Goal: Information Seeking & Learning: Learn about a topic

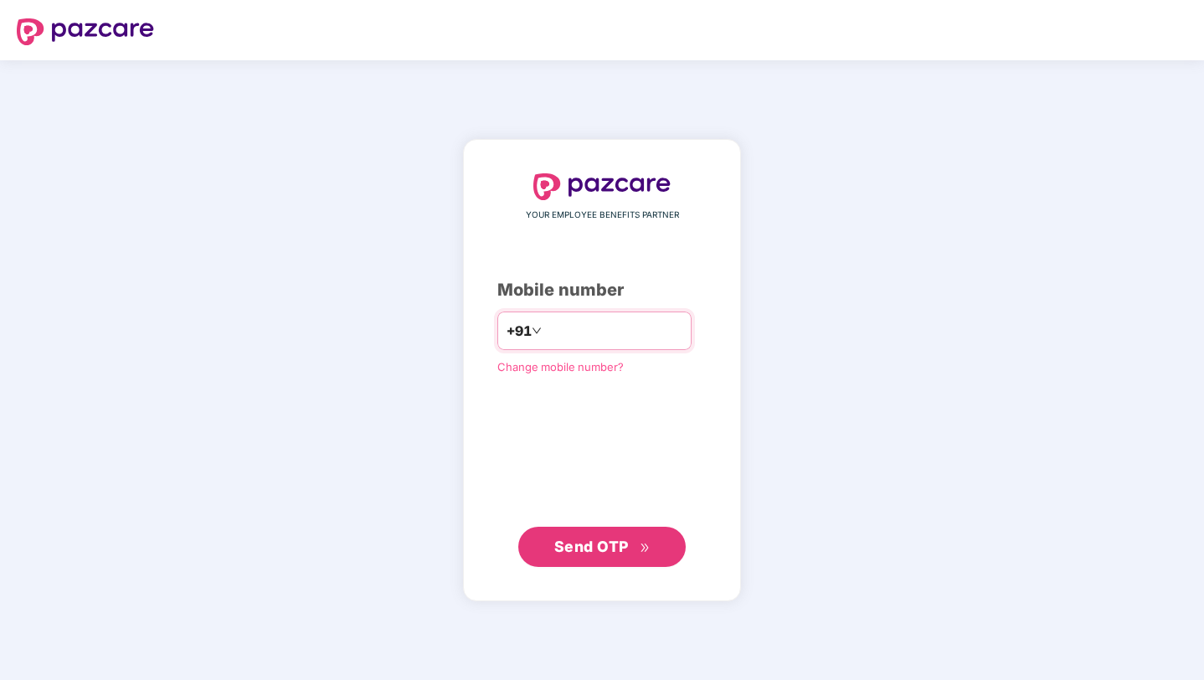
type input "**********"
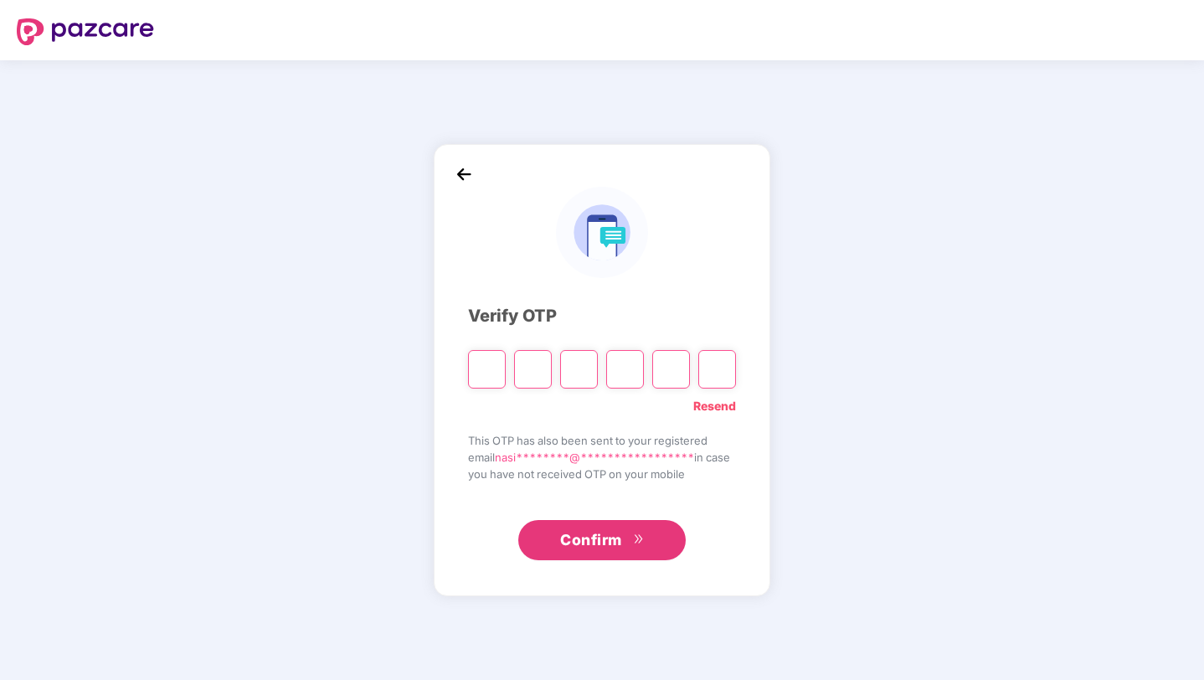
type input "*"
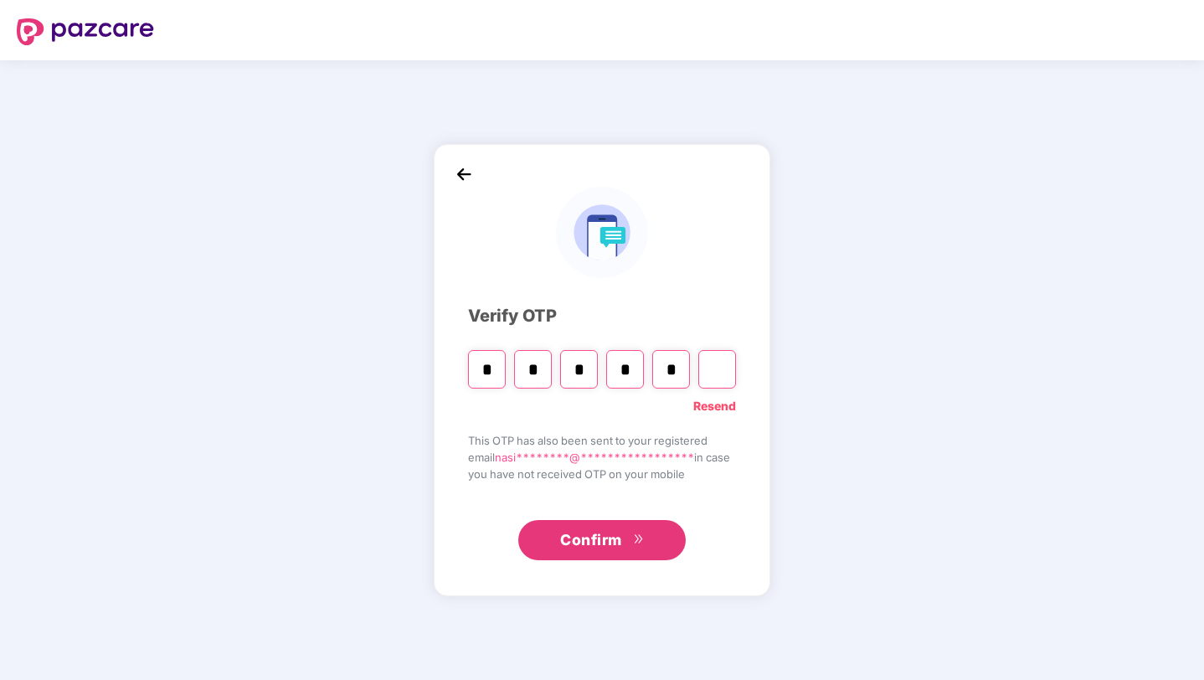
type input "*"
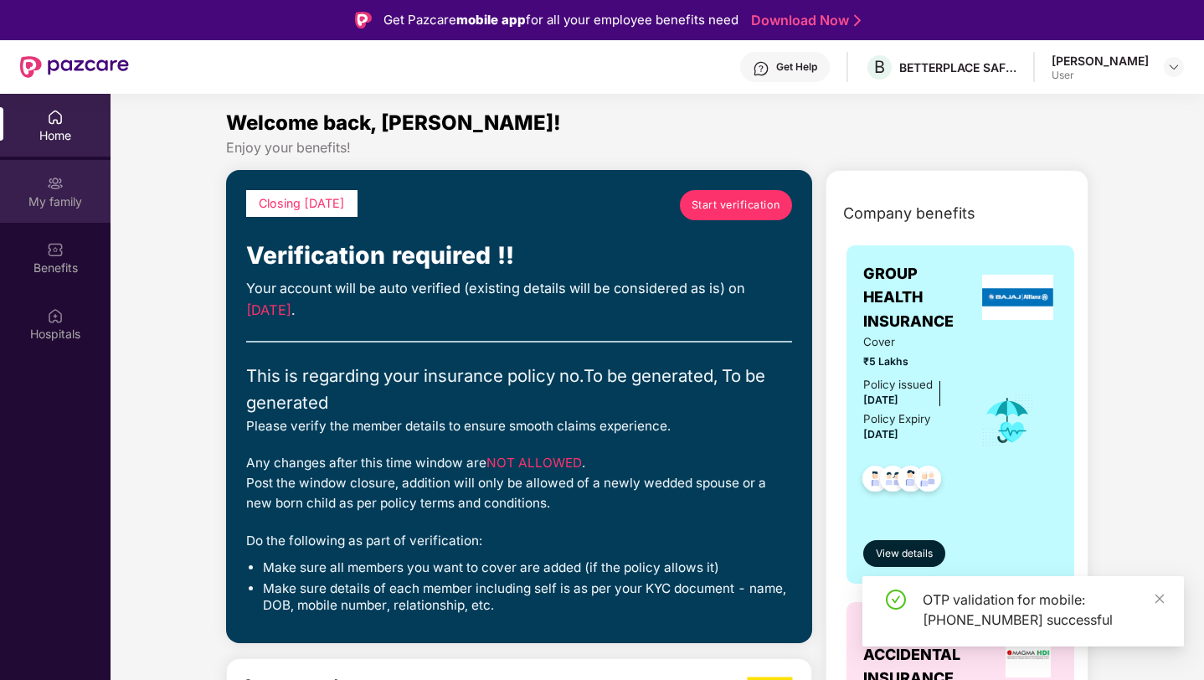
click at [63, 193] on div "My family" at bounding box center [55, 201] width 110 height 17
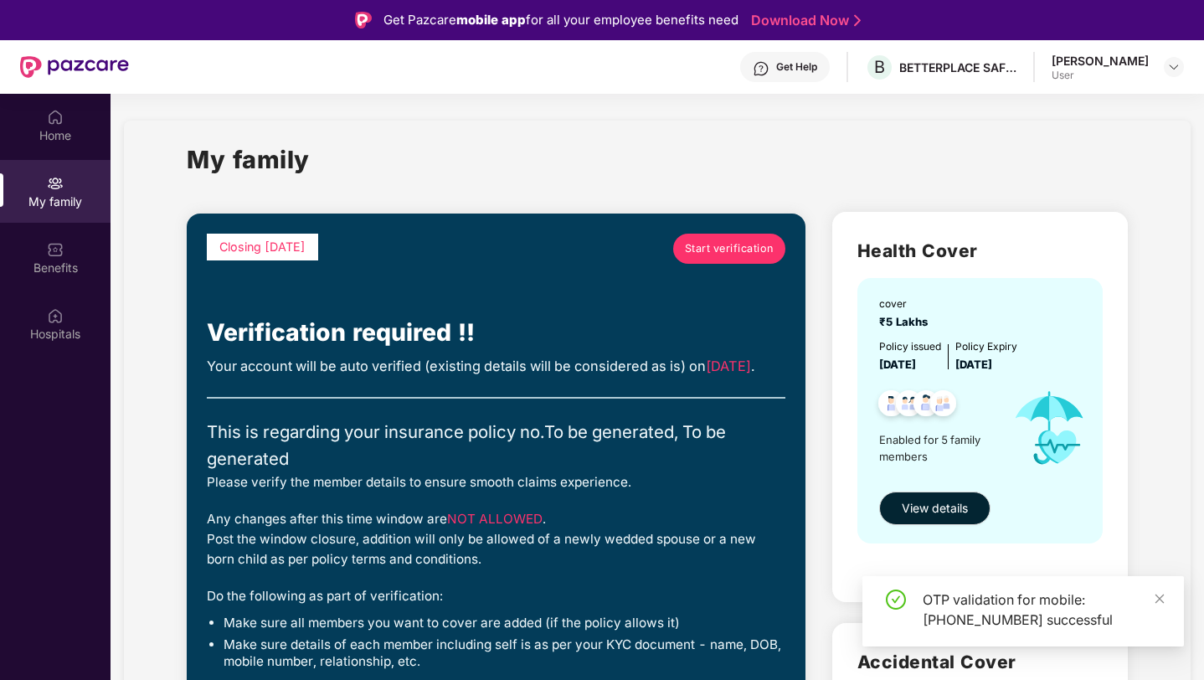
click at [1166, 592] on div "OTP validation for mobile: [PHONE_NUMBER] successful" at bounding box center [1022, 611] width 321 height 70
click at [1159, 599] on icon "close" at bounding box center [1159, 597] width 9 height 9
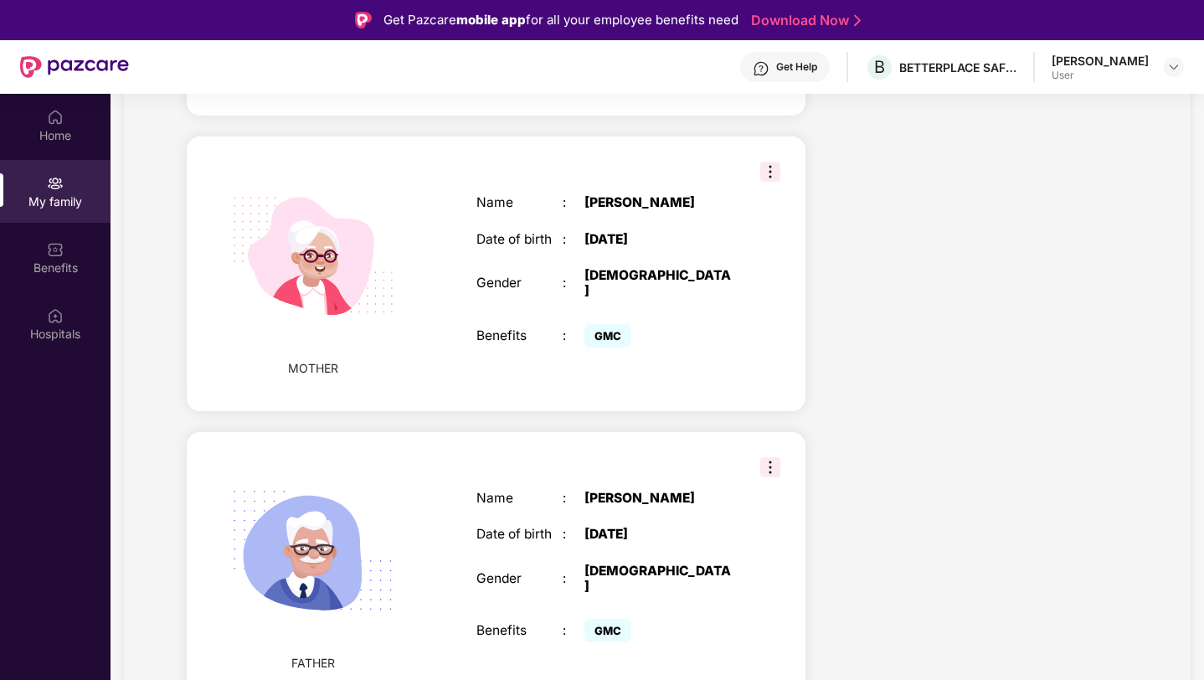
scroll to position [94, 0]
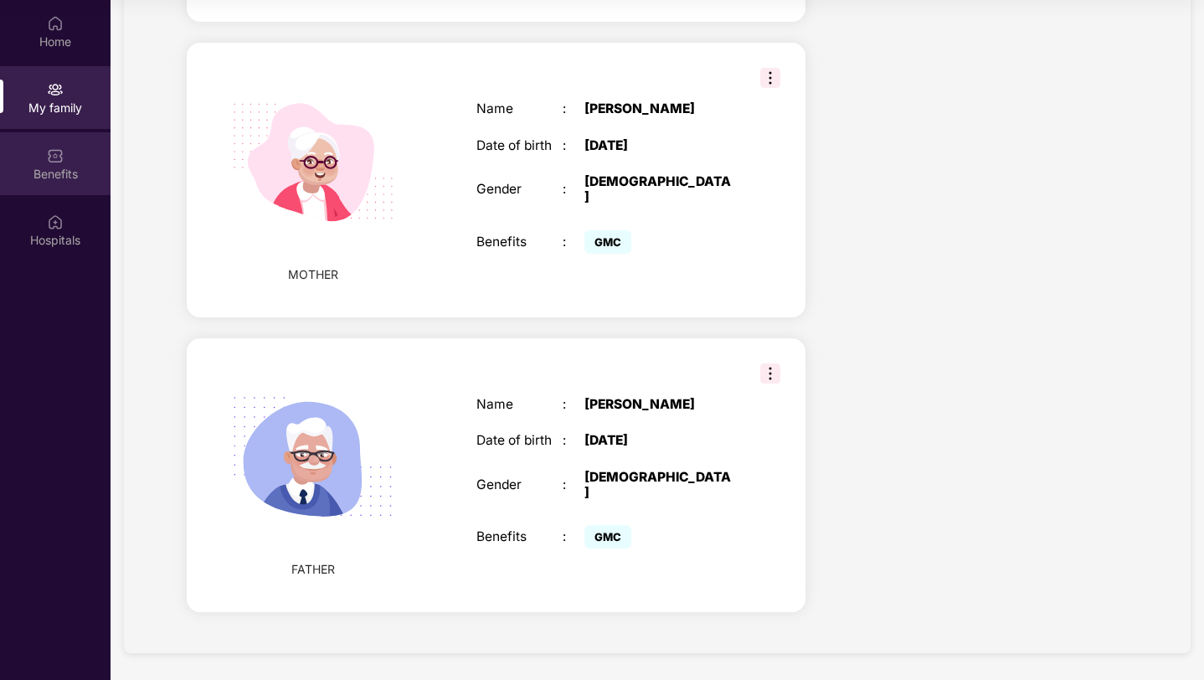
click at [33, 145] on div "Benefits" at bounding box center [55, 163] width 110 height 63
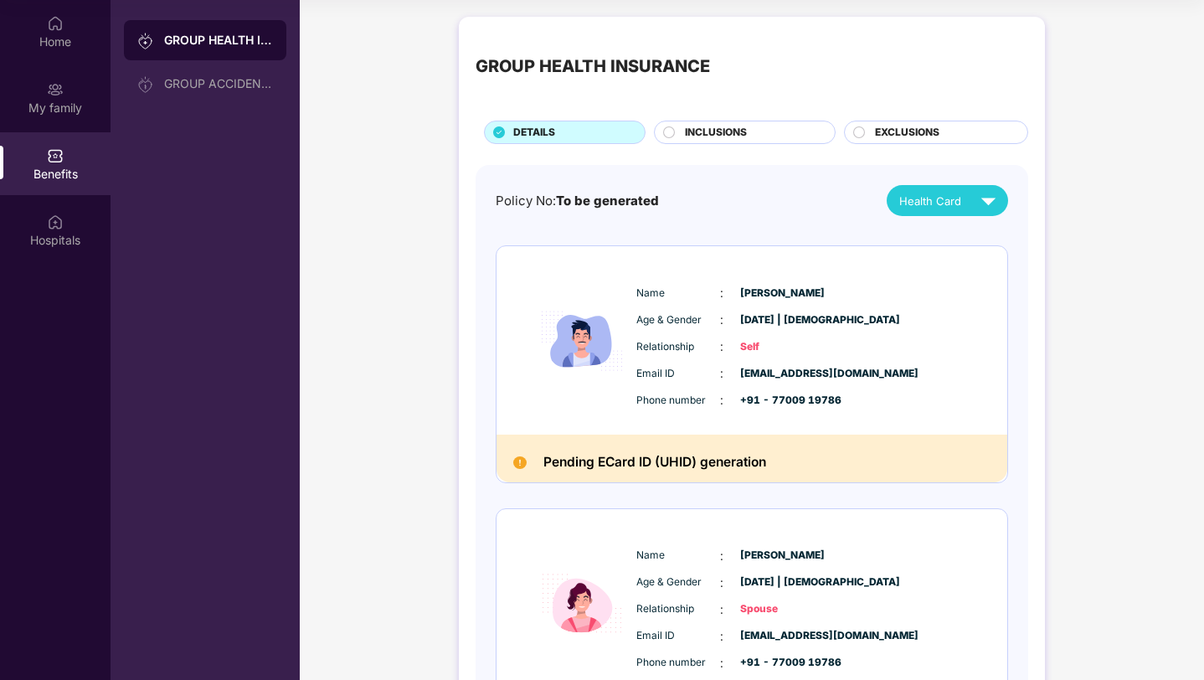
click at [866, 135] on div "EXCLUSIONS" at bounding box center [942, 134] width 152 height 18
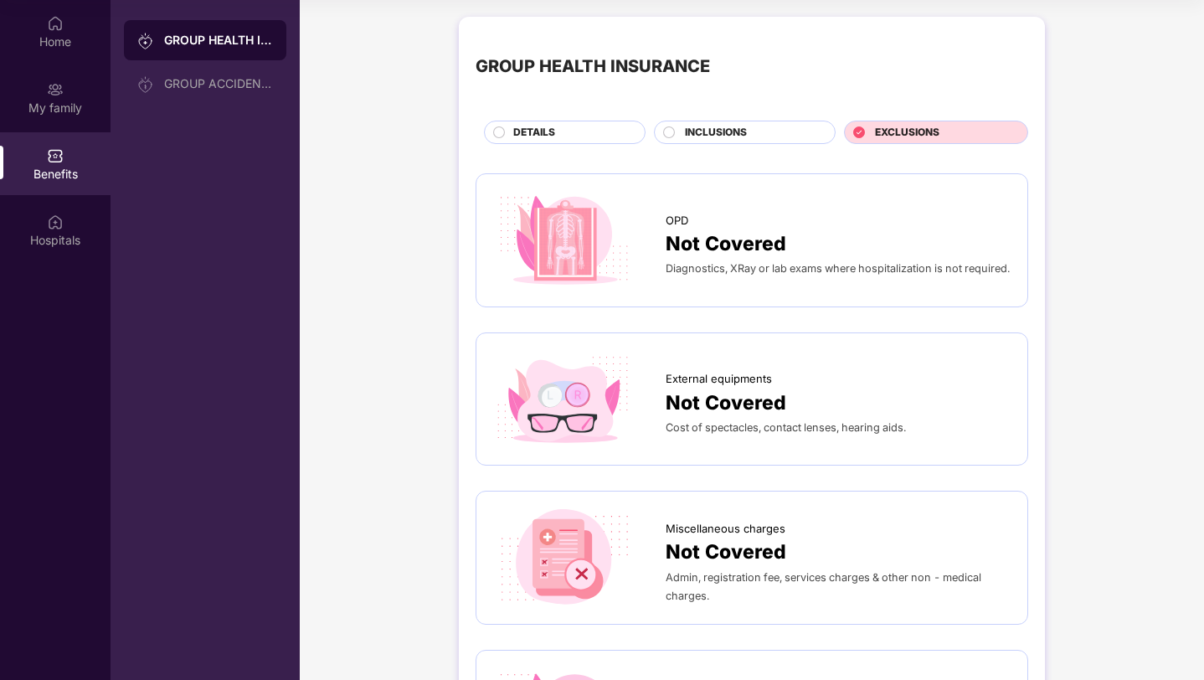
click at [698, 136] on span "INCLUSIONS" at bounding box center [716, 133] width 62 height 16
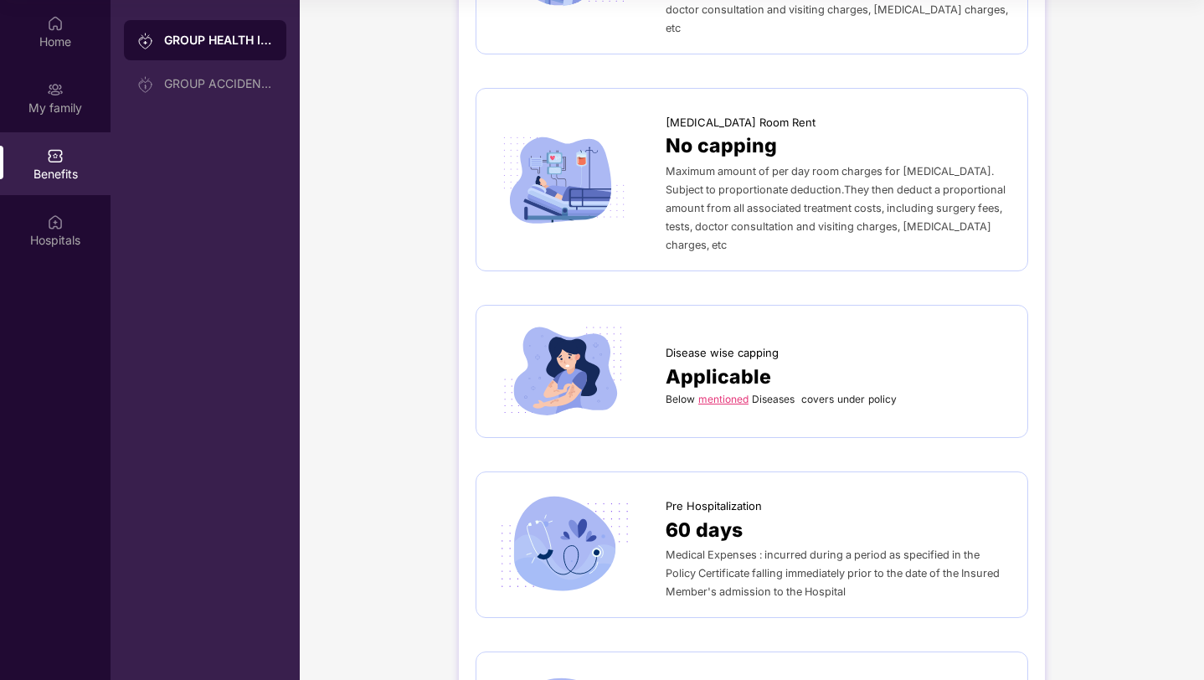
scroll to position [485, 0]
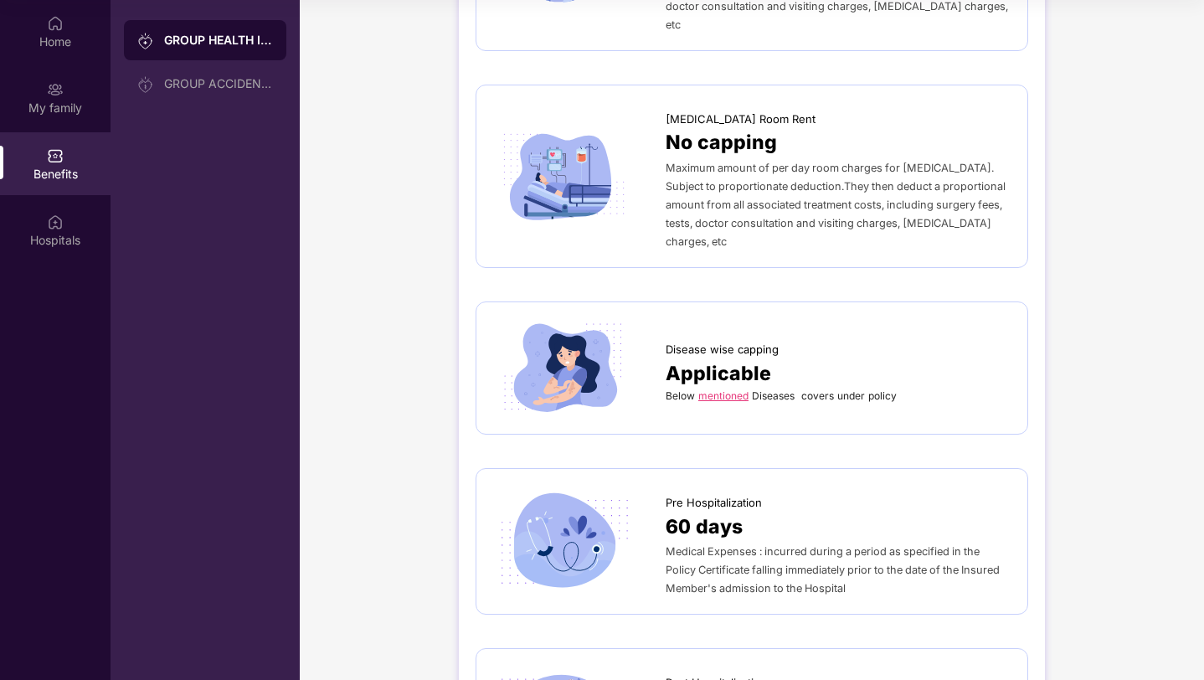
click at [722, 389] on link "mentioned" at bounding box center [723, 395] width 50 height 13
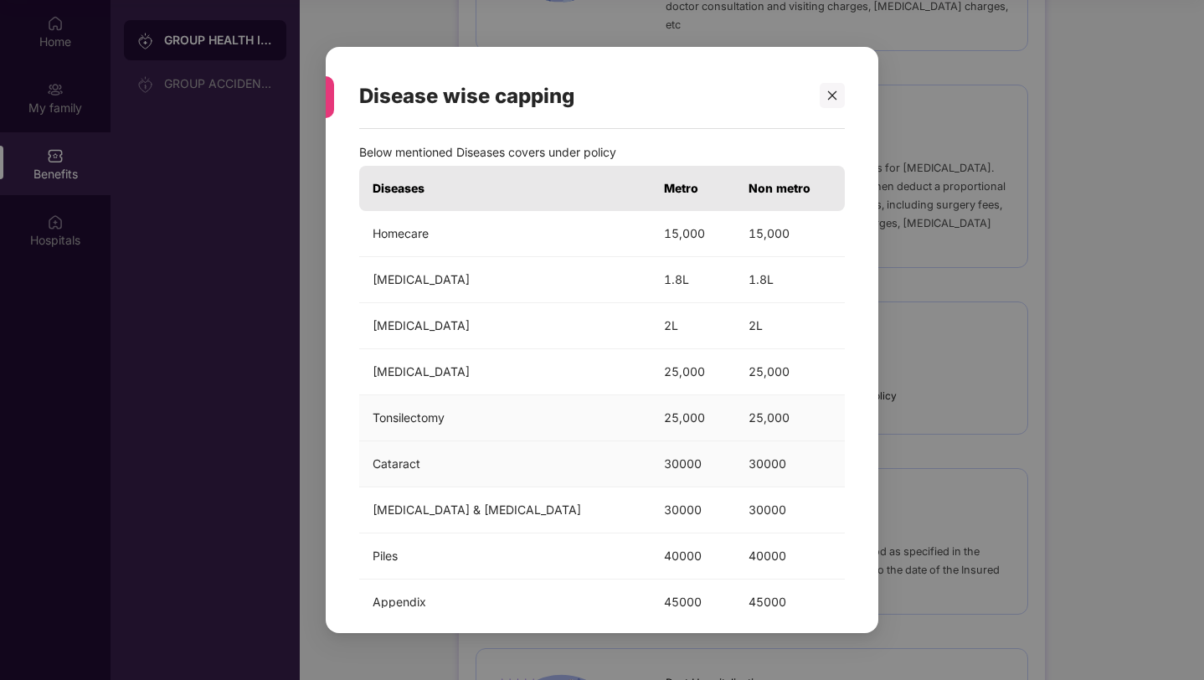
scroll to position [0, 0]
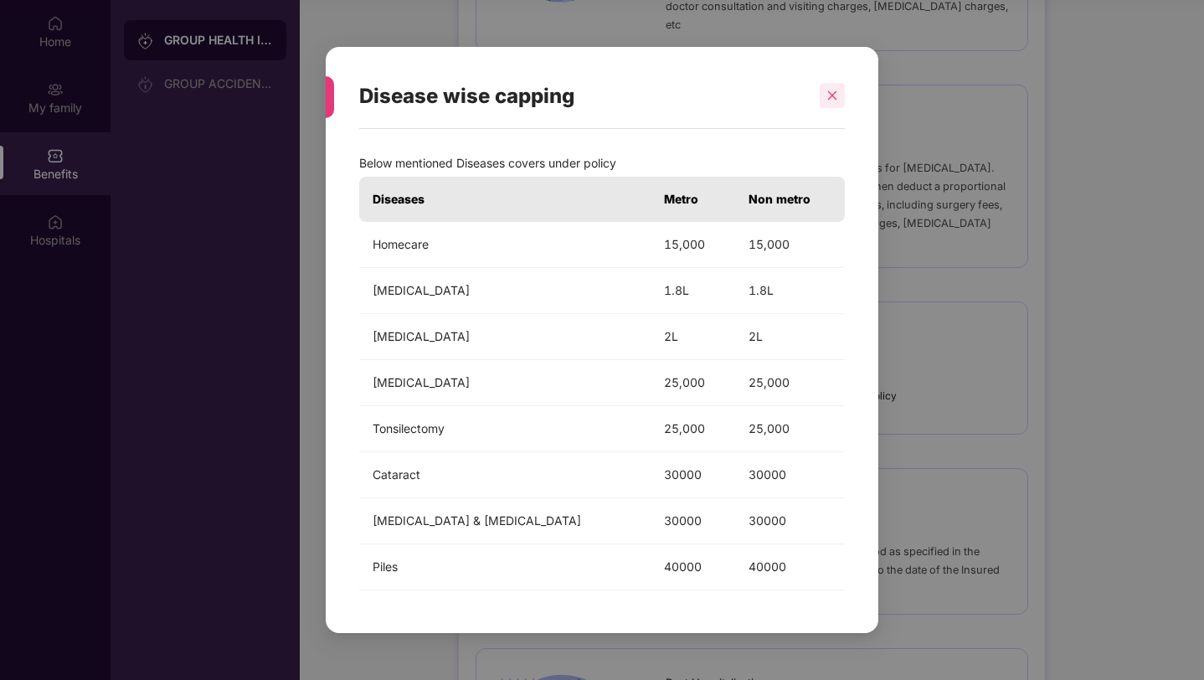
click at [833, 101] on div at bounding box center [831, 95] width 25 height 25
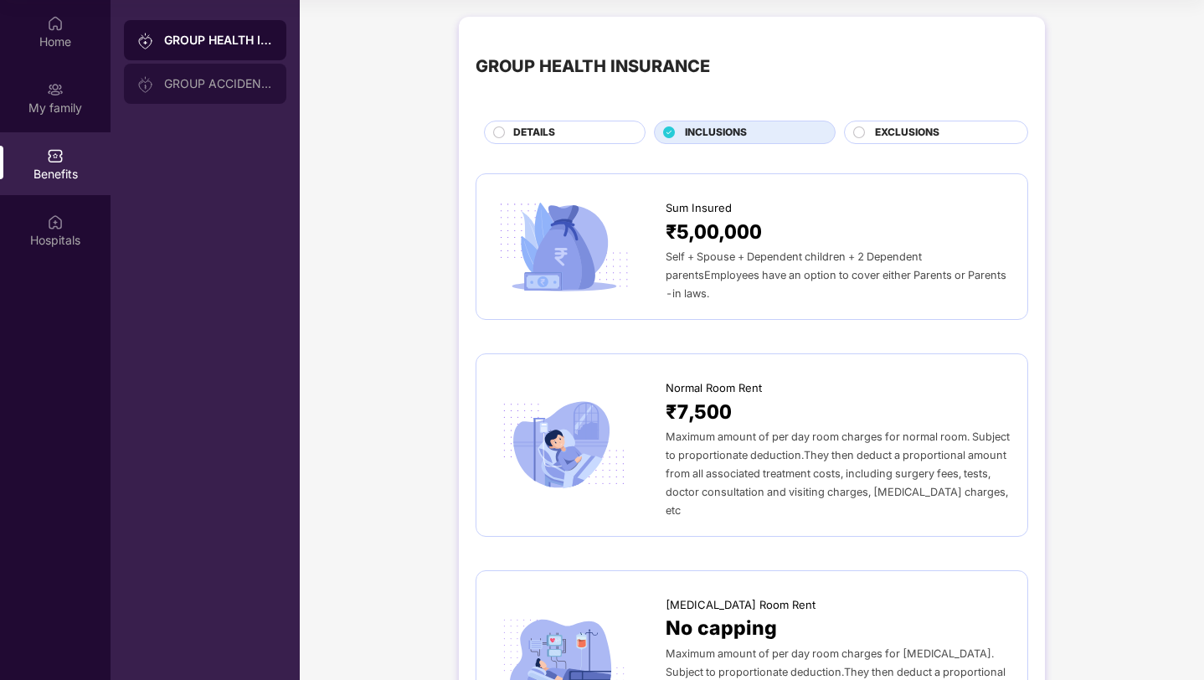
click at [213, 88] on div "GROUP ACCIDENTAL INSURANCE" at bounding box center [218, 83] width 109 height 13
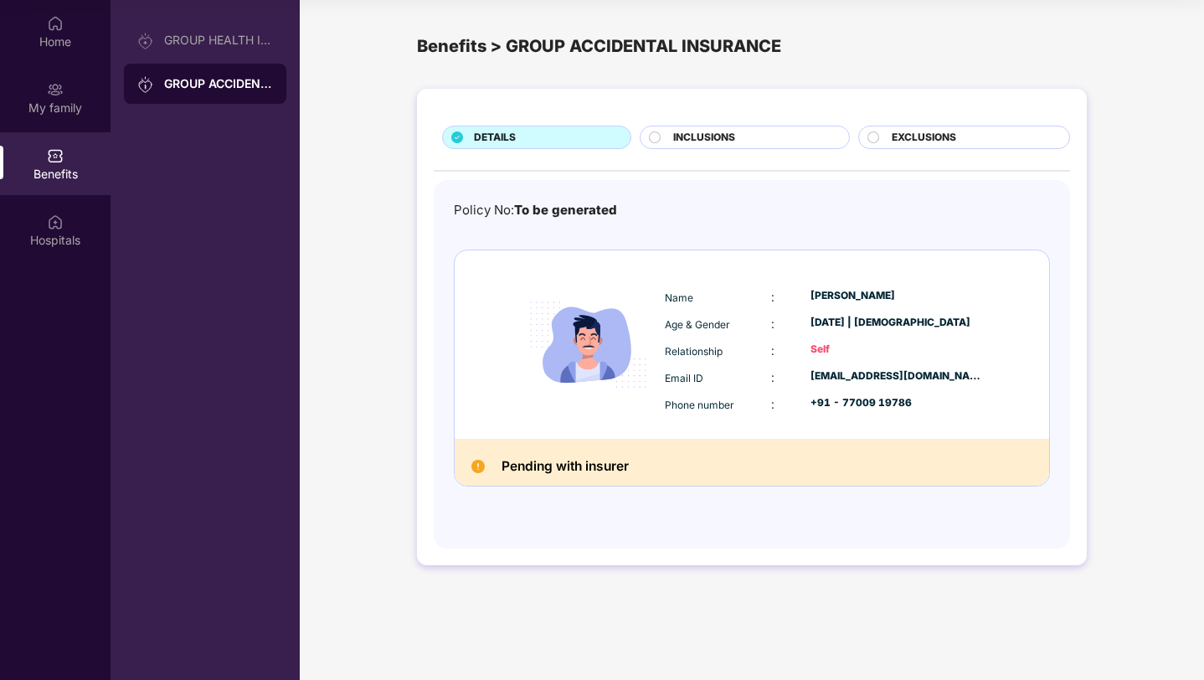
click at [722, 141] on span "INCLUSIONS" at bounding box center [704, 138] width 62 height 16
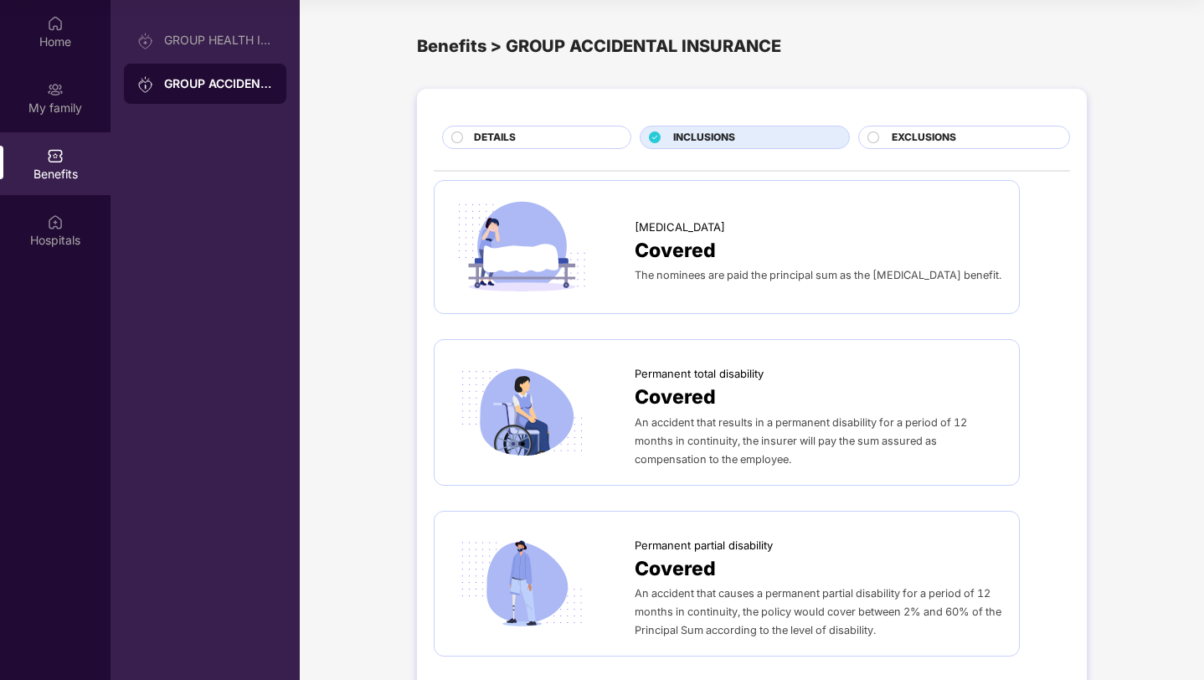
click at [927, 129] on div "EXCLUSIONS" at bounding box center [964, 137] width 212 height 23
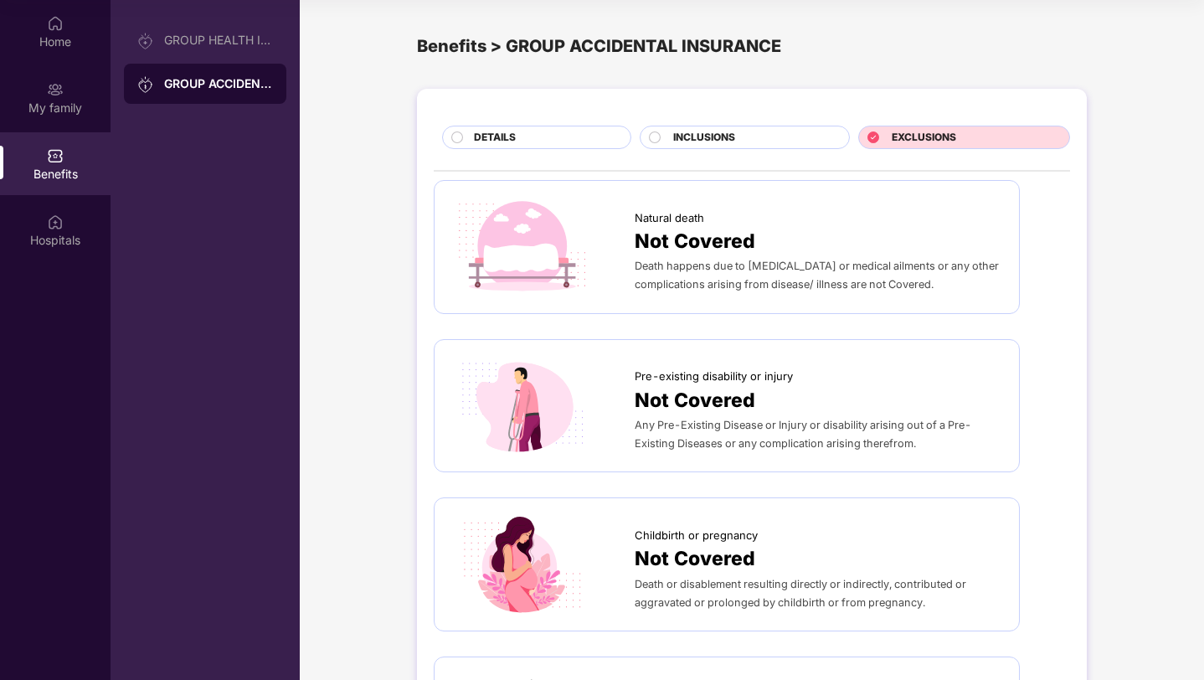
click at [572, 140] on div "DETAILS" at bounding box center [543, 139] width 157 height 18
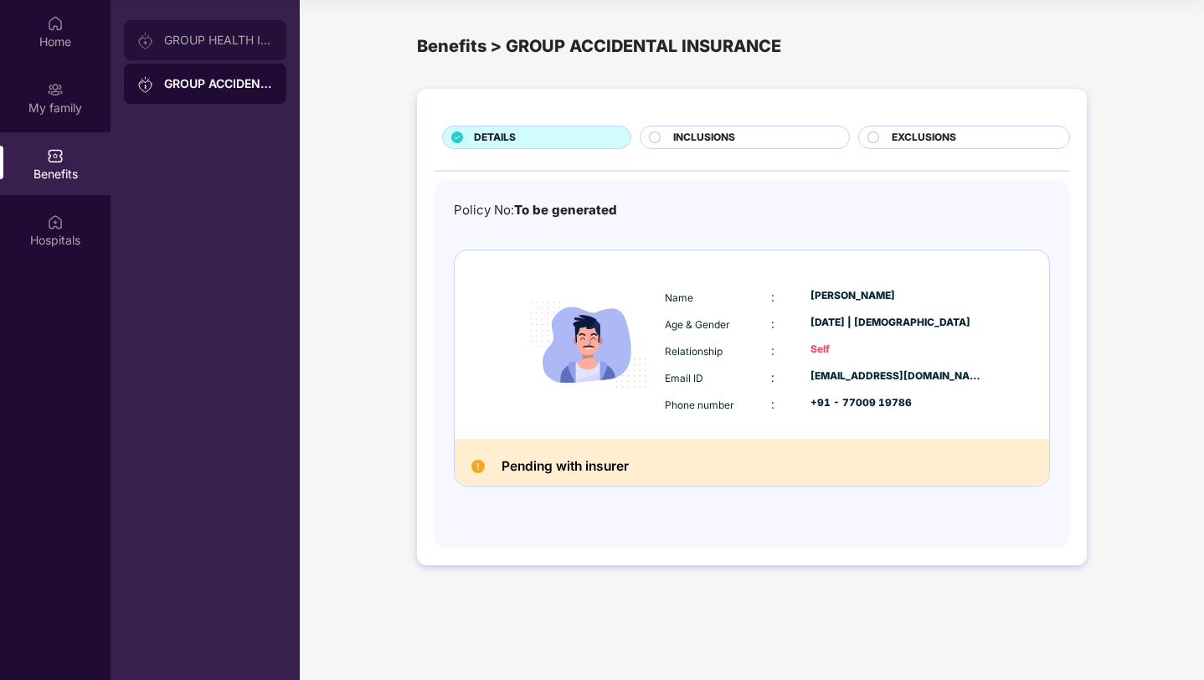
click at [216, 38] on div "GROUP HEALTH INSURANCE" at bounding box center [218, 39] width 109 height 13
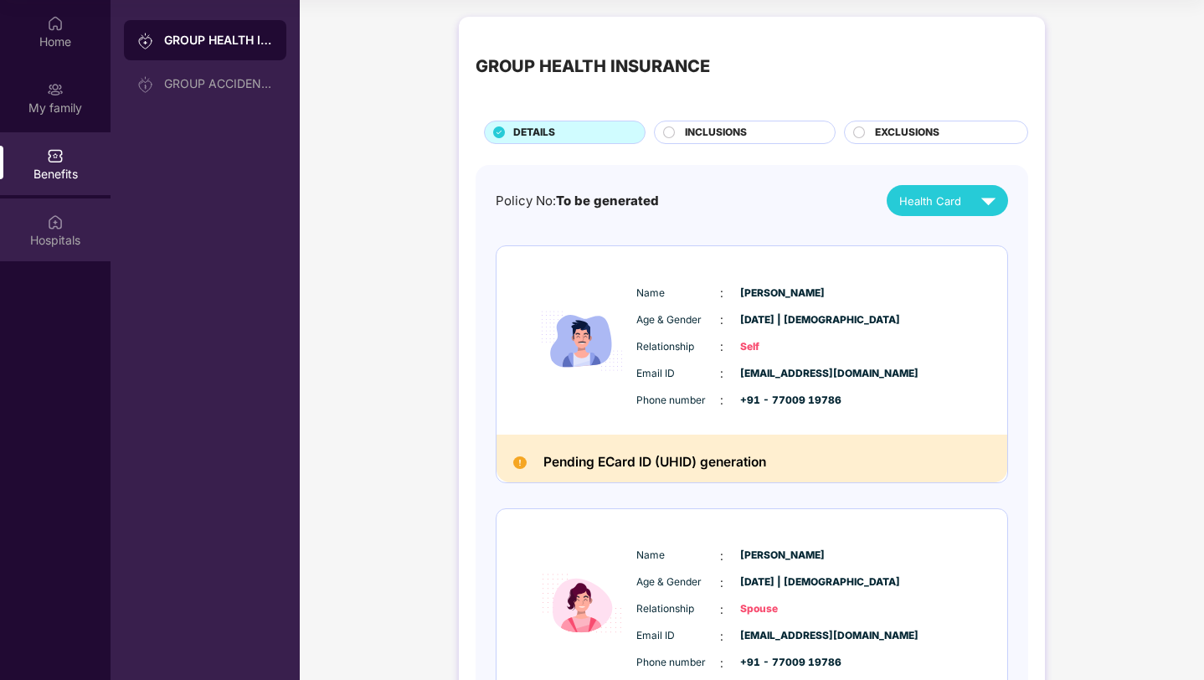
click at [67, 223] on div "Hospitals" at bounding box center [55, 229] width 110 height 63
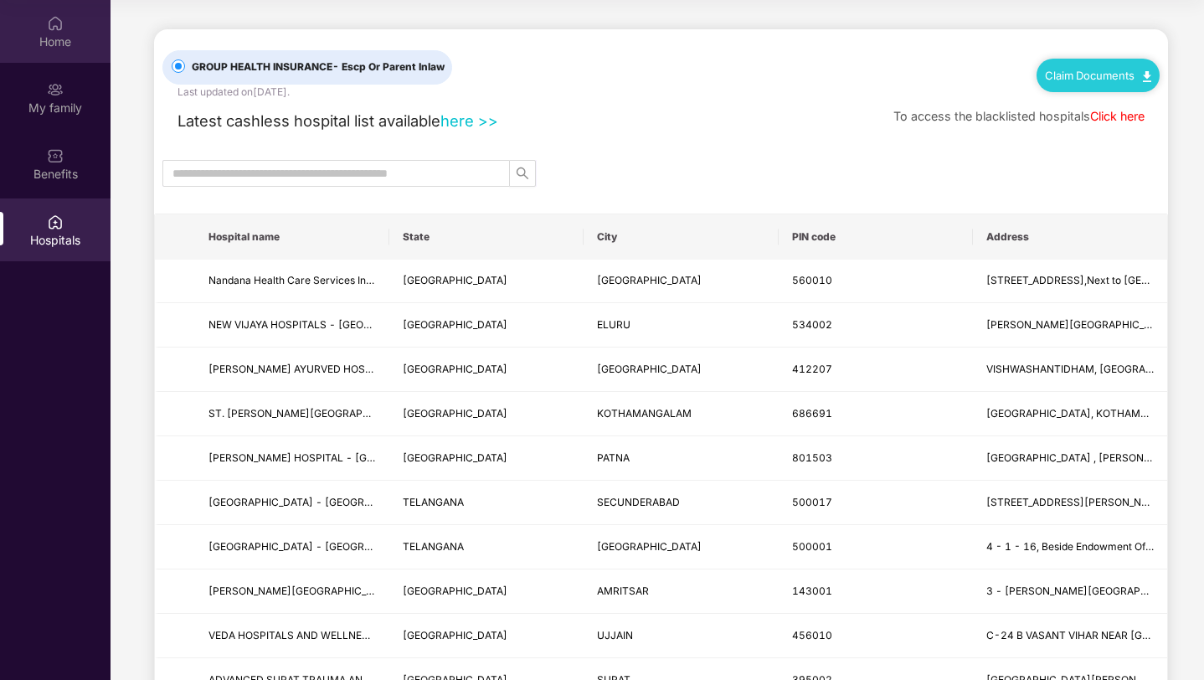
click at [43, 27] on div "Home" at bounding box center [55, 31] width 110 height 63
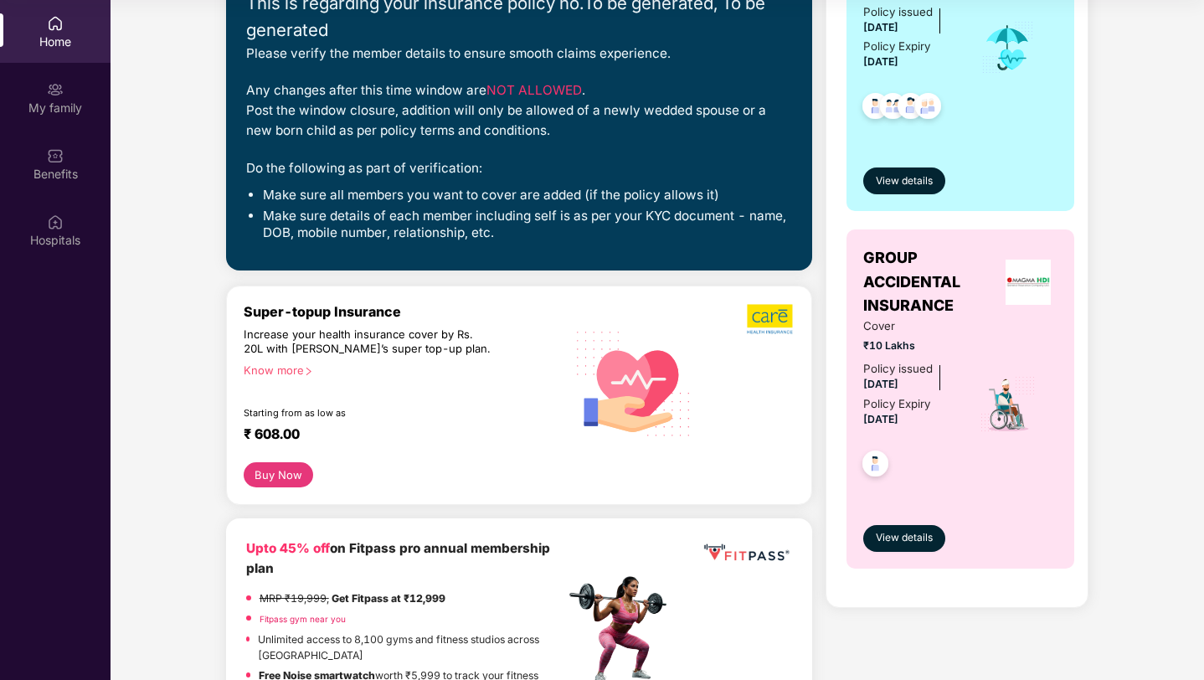
scroll to position [280, 0]
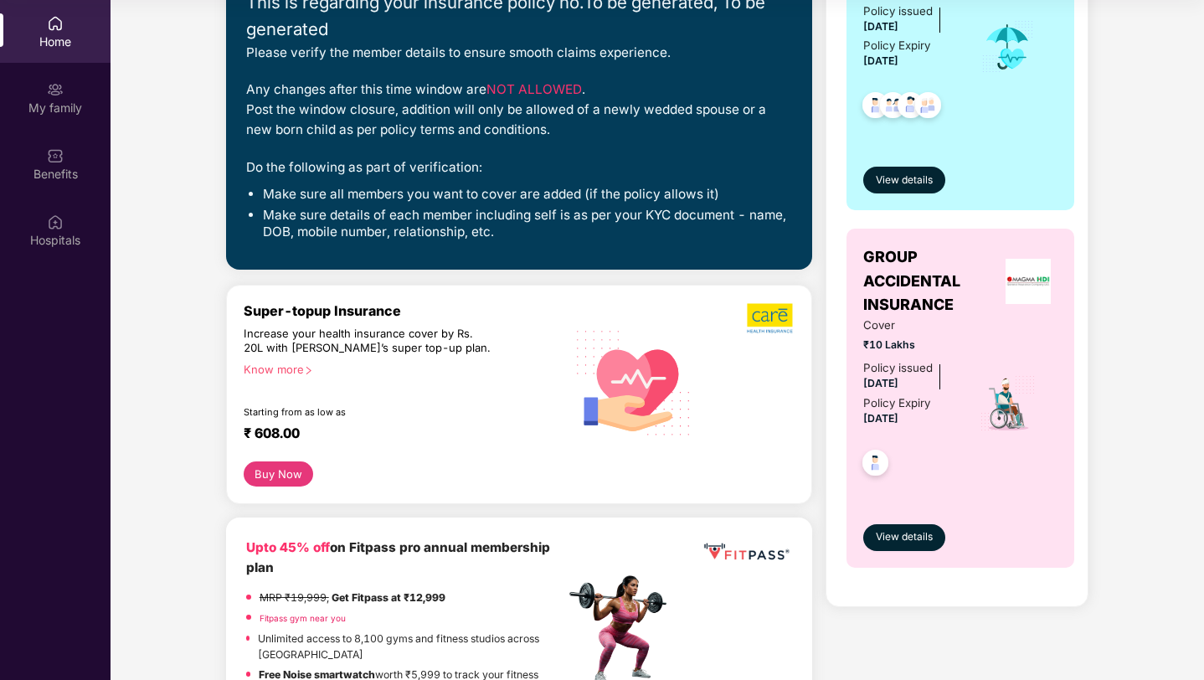
click at [286, 371] on div "Know more" at bounding box center [399, 368] width 311 height 12
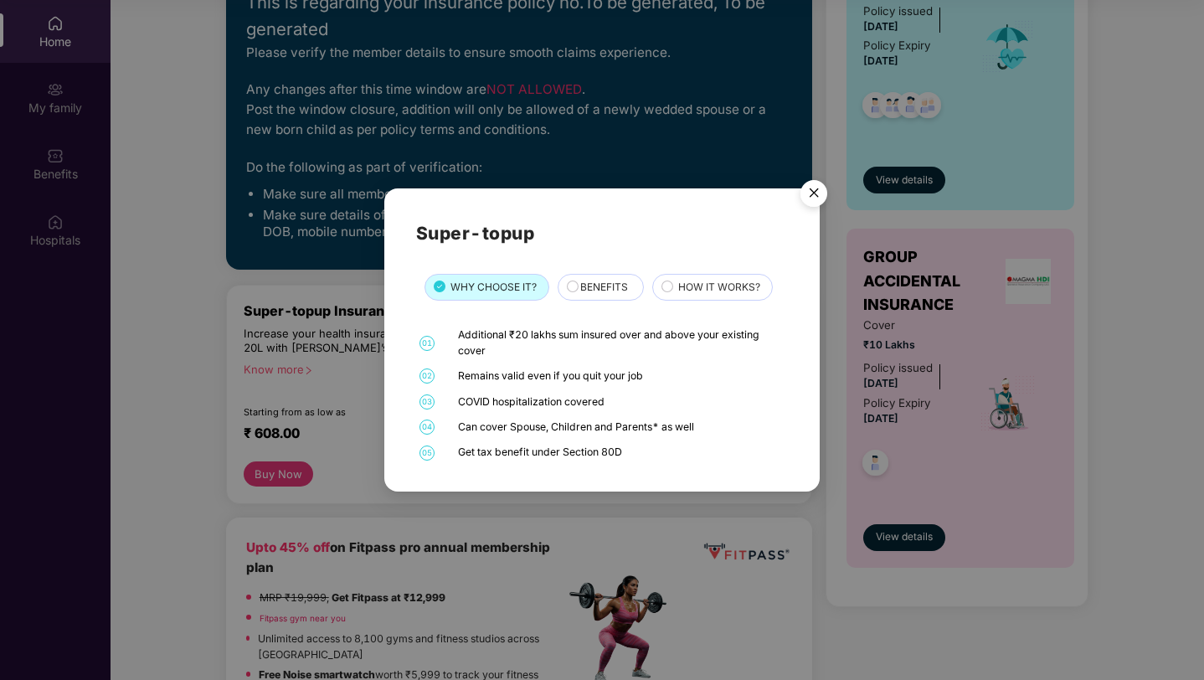
click at [588, 285] on span "BENEFITS" at bounding box center [604, 288] width 48 height 16
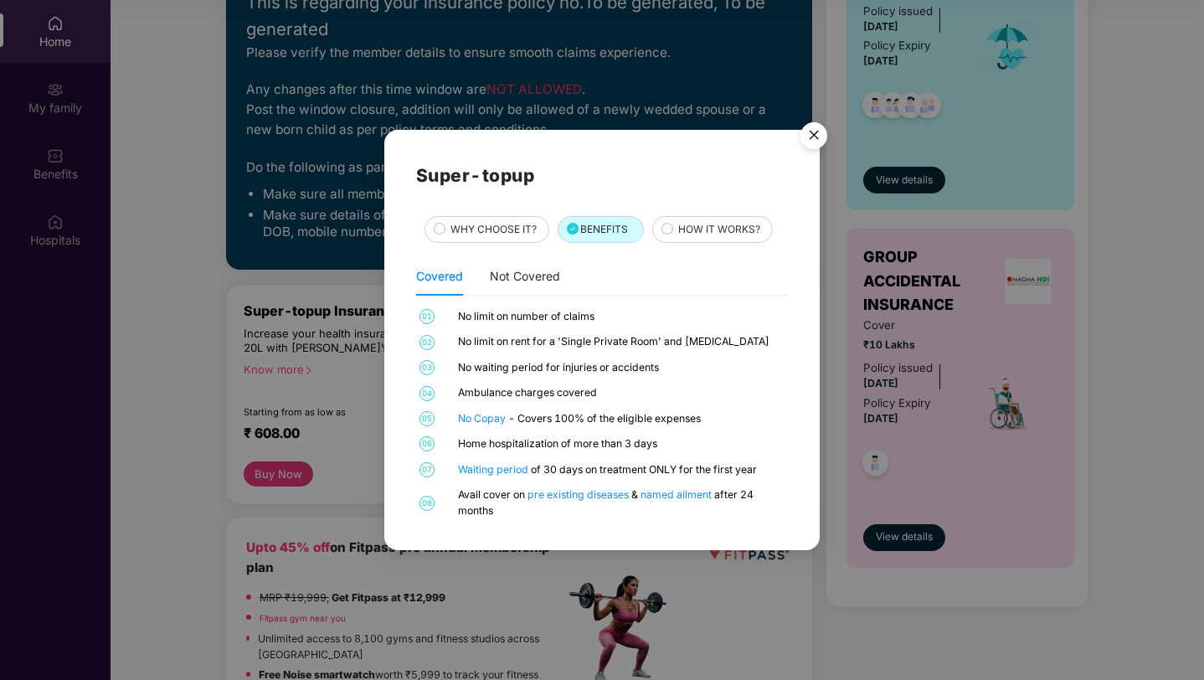
click at [721, 241] on div "HOW IT WORKS?" at bounding box center [712, 229] width 121 height 27
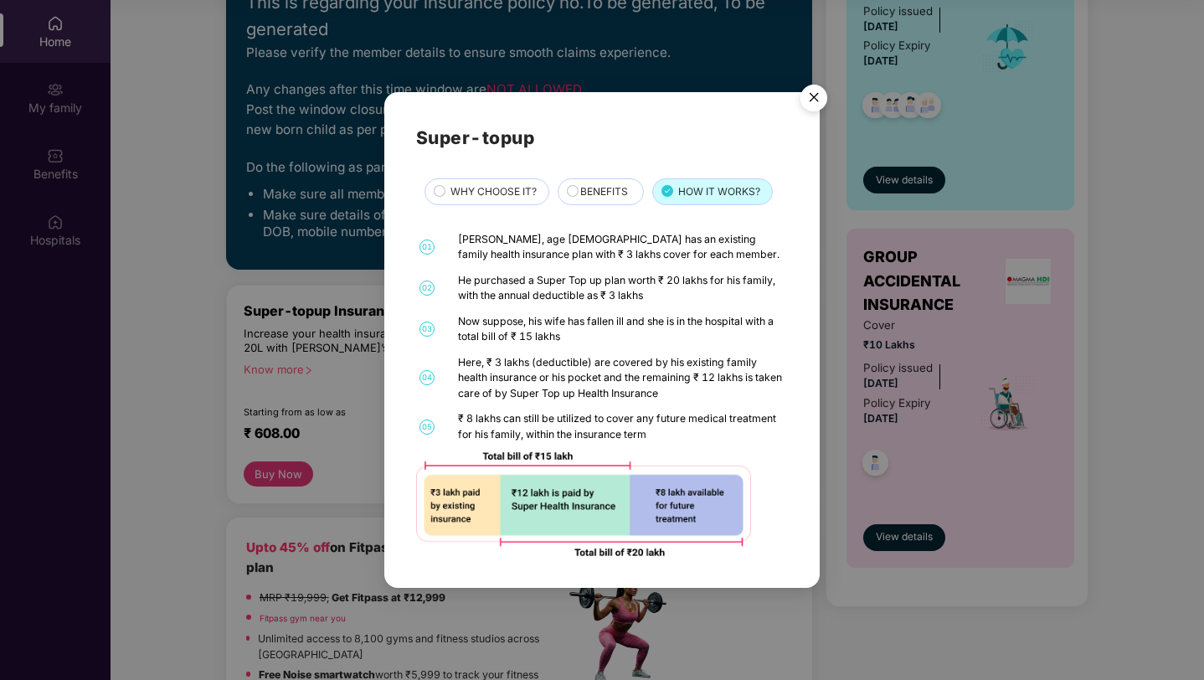
click at [807, 95] on img "Close" at bounding box center [813, 100] width 47 height 47
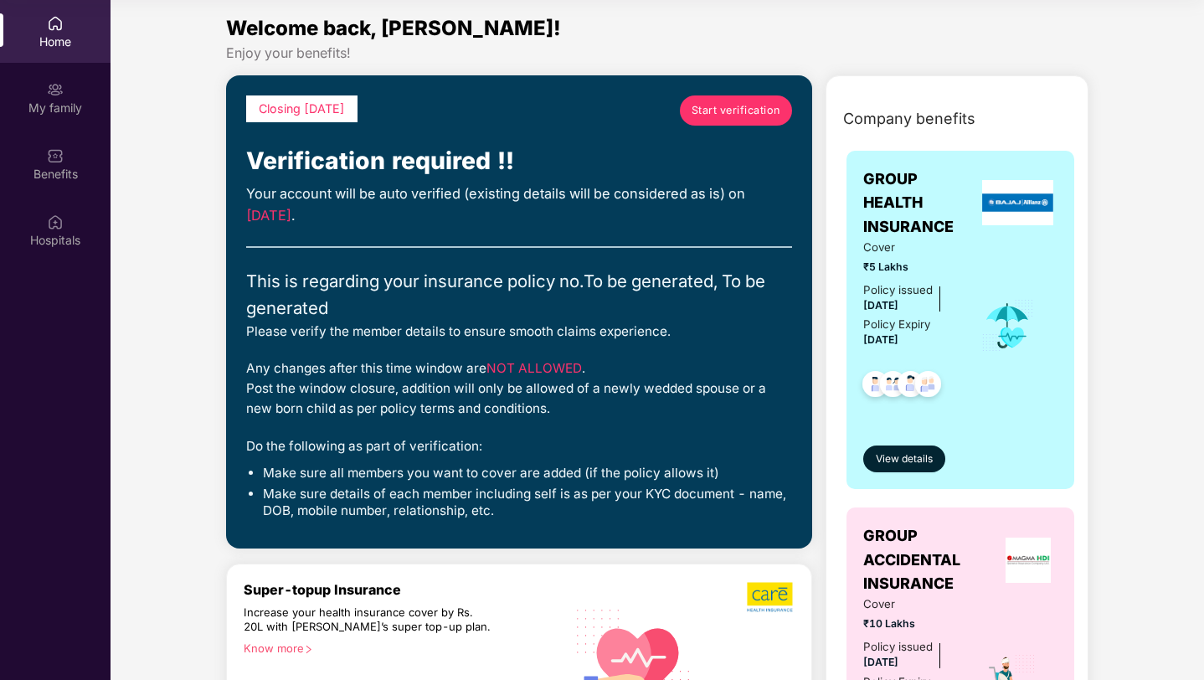
scroll to position [0, 0]
